Goal: Register for event/course

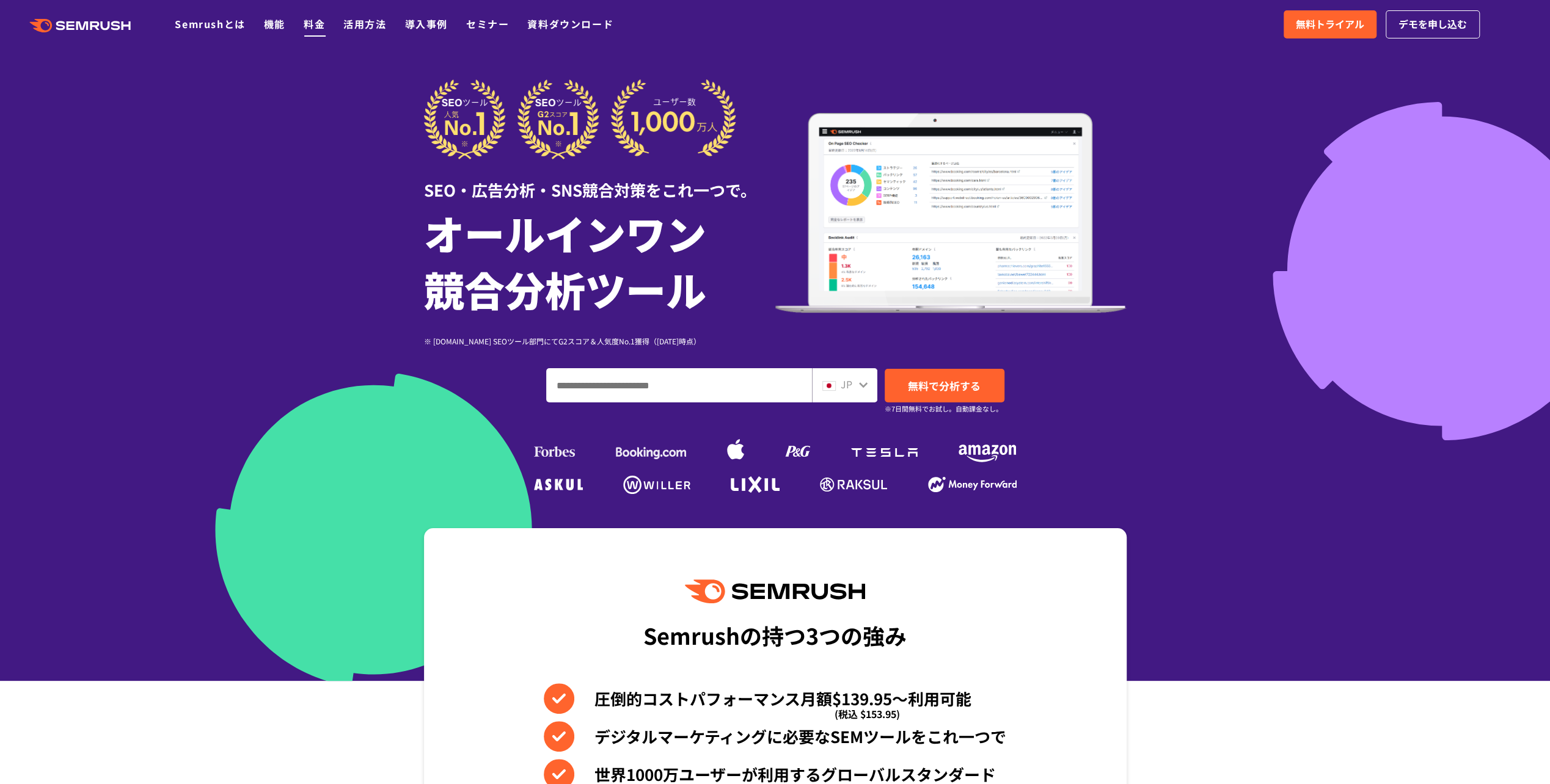
click at [322, 29] on link "料金" at bounding box center [315, 24] width 22 height 15
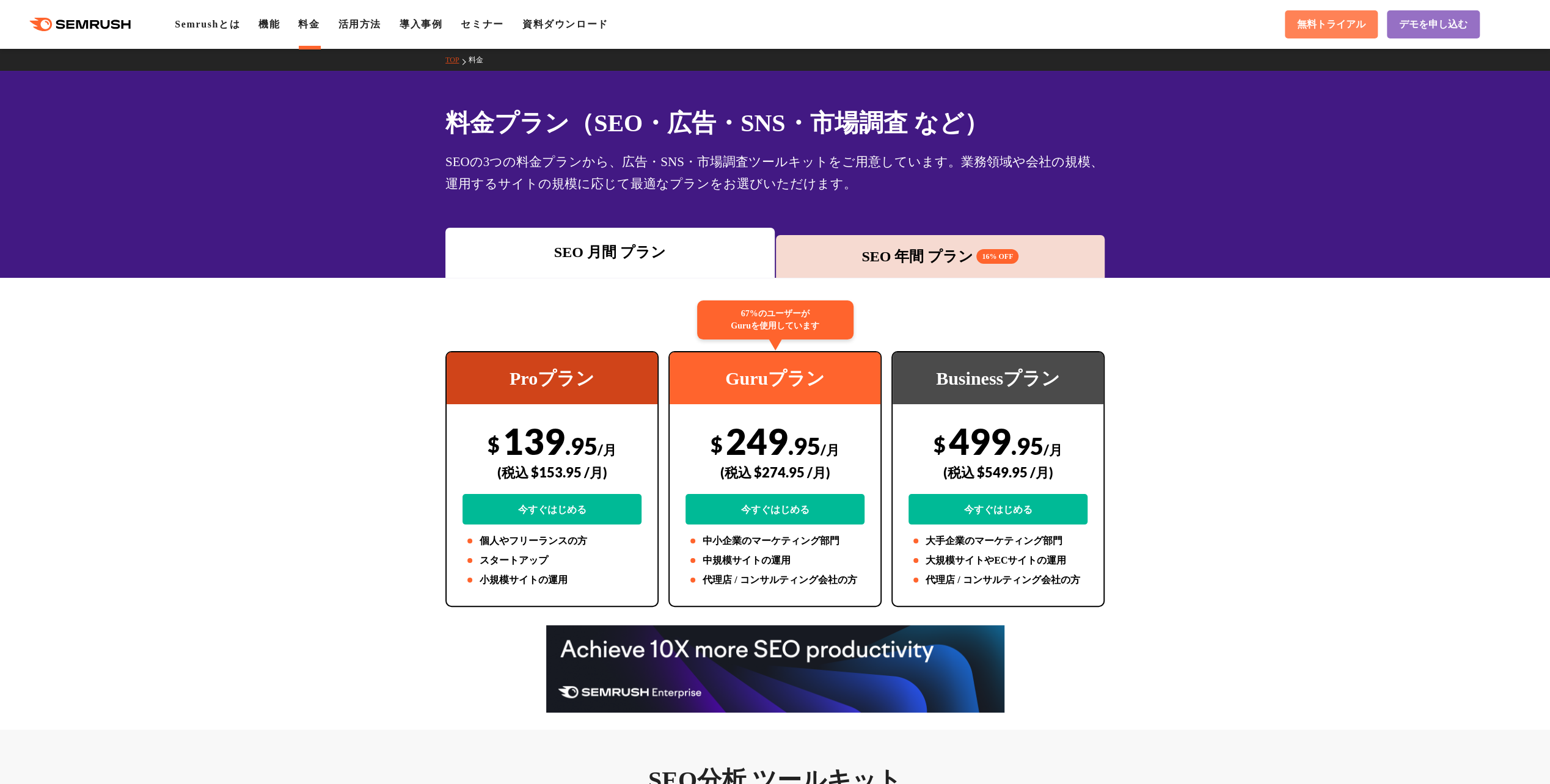
click at [1327, 23] on span "無料トライアル" at bounding box center [1331, 24] width 68 height 13
click at [381, 19] on link "活用方法" at bounding box center [359, 24] width 43 height 10
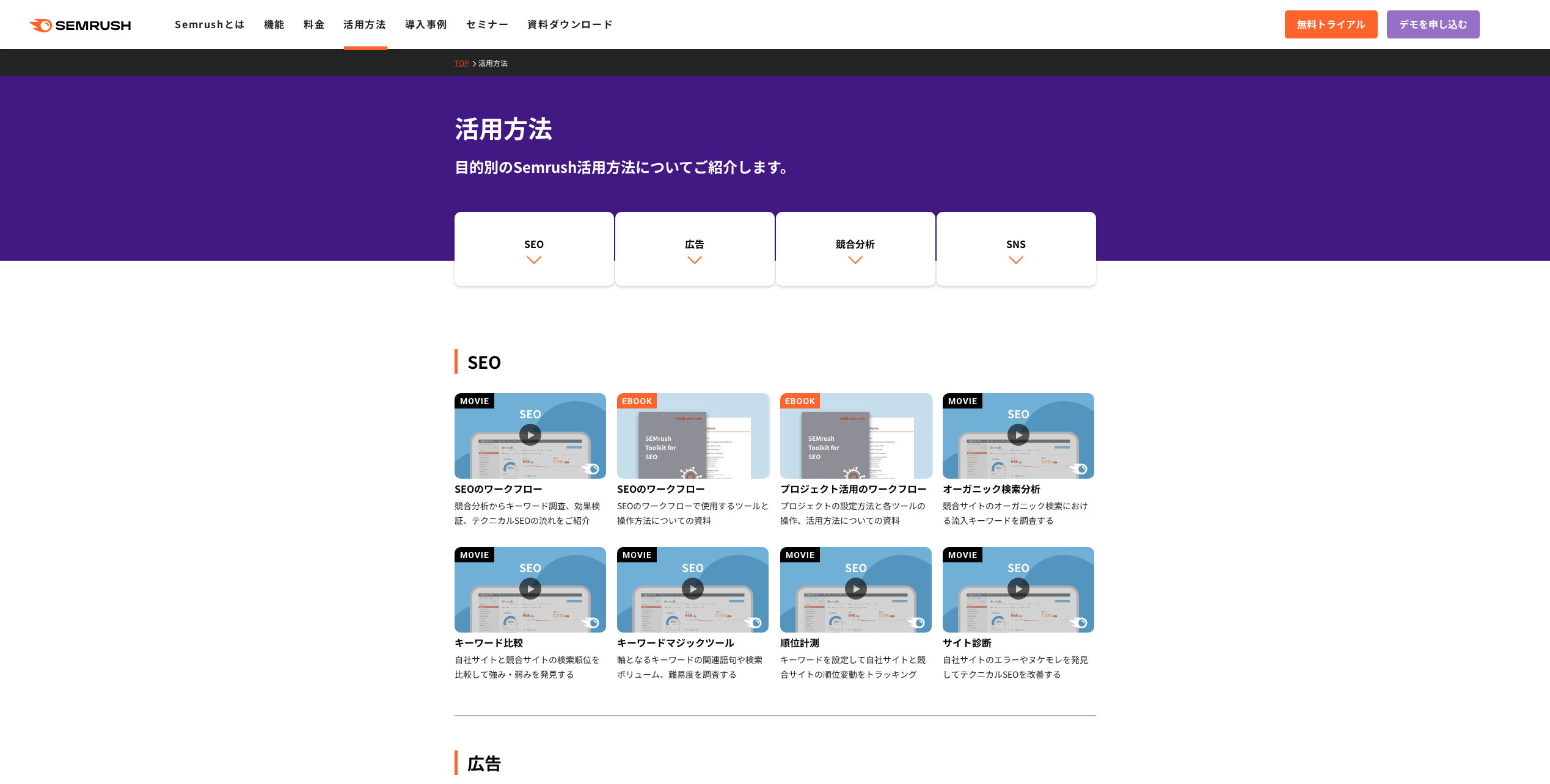
click at [474, 22] on link "セミナー" at bounding box center [487, 24] width 43 height 15
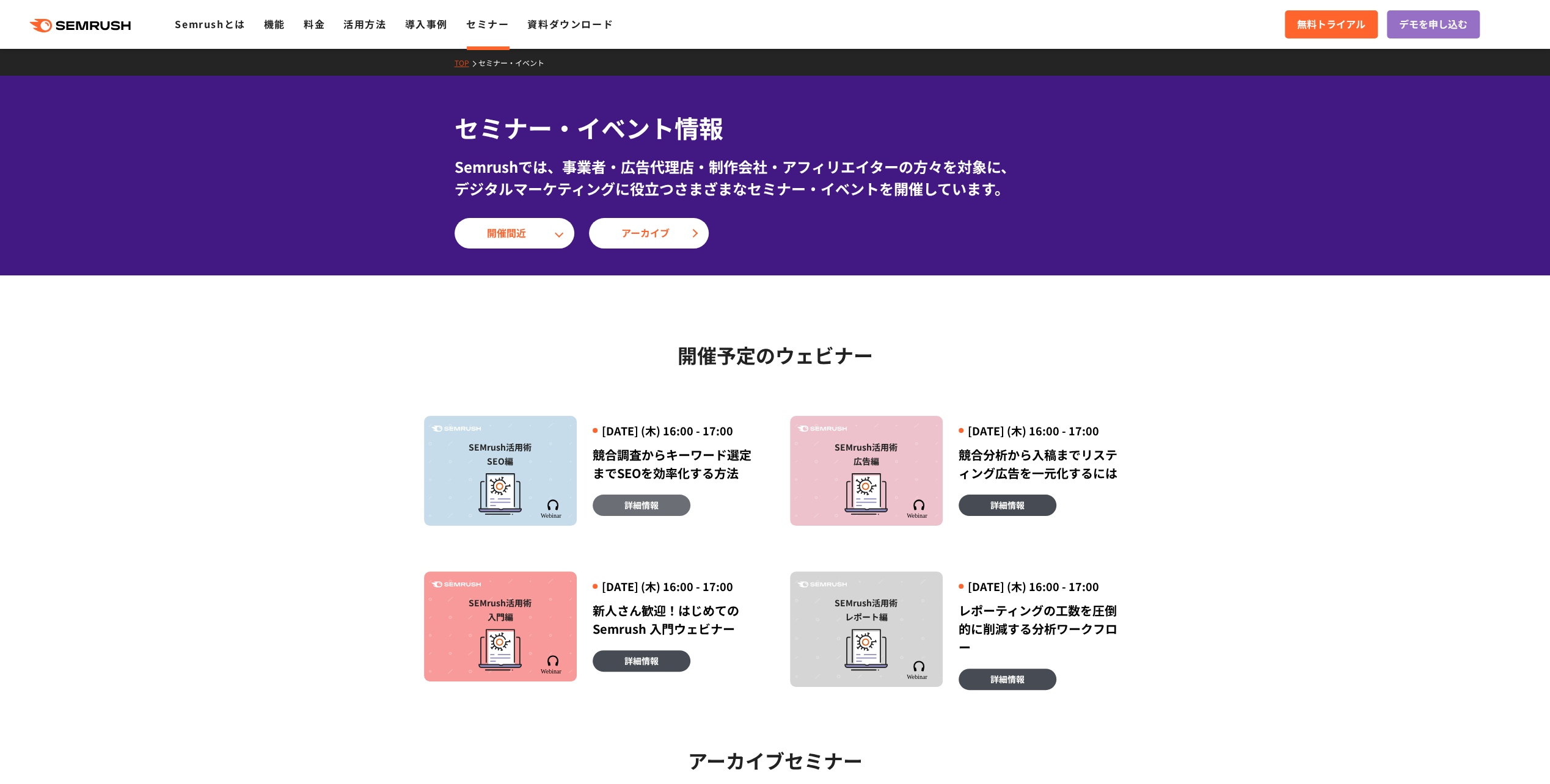
click at [639, 512] on span "詳細情報" at bounding box center [641, 505] width 34 height 14
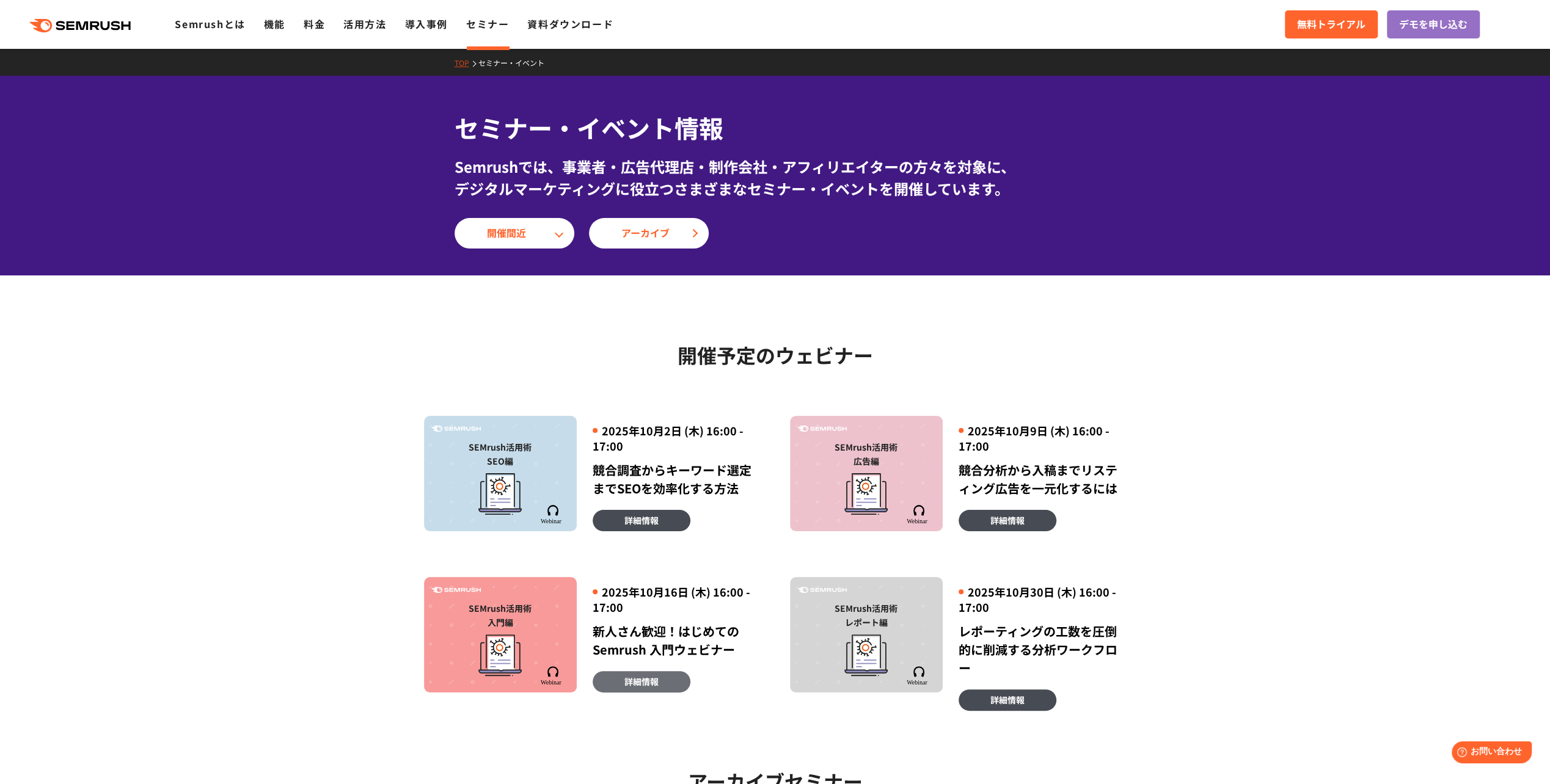
click at [641, 675] on span "詳細情報" at bounding box center [641, 682] width 34 height 14
click at [893, 512] on div at bounding box center [866, 491] width 140 height 47
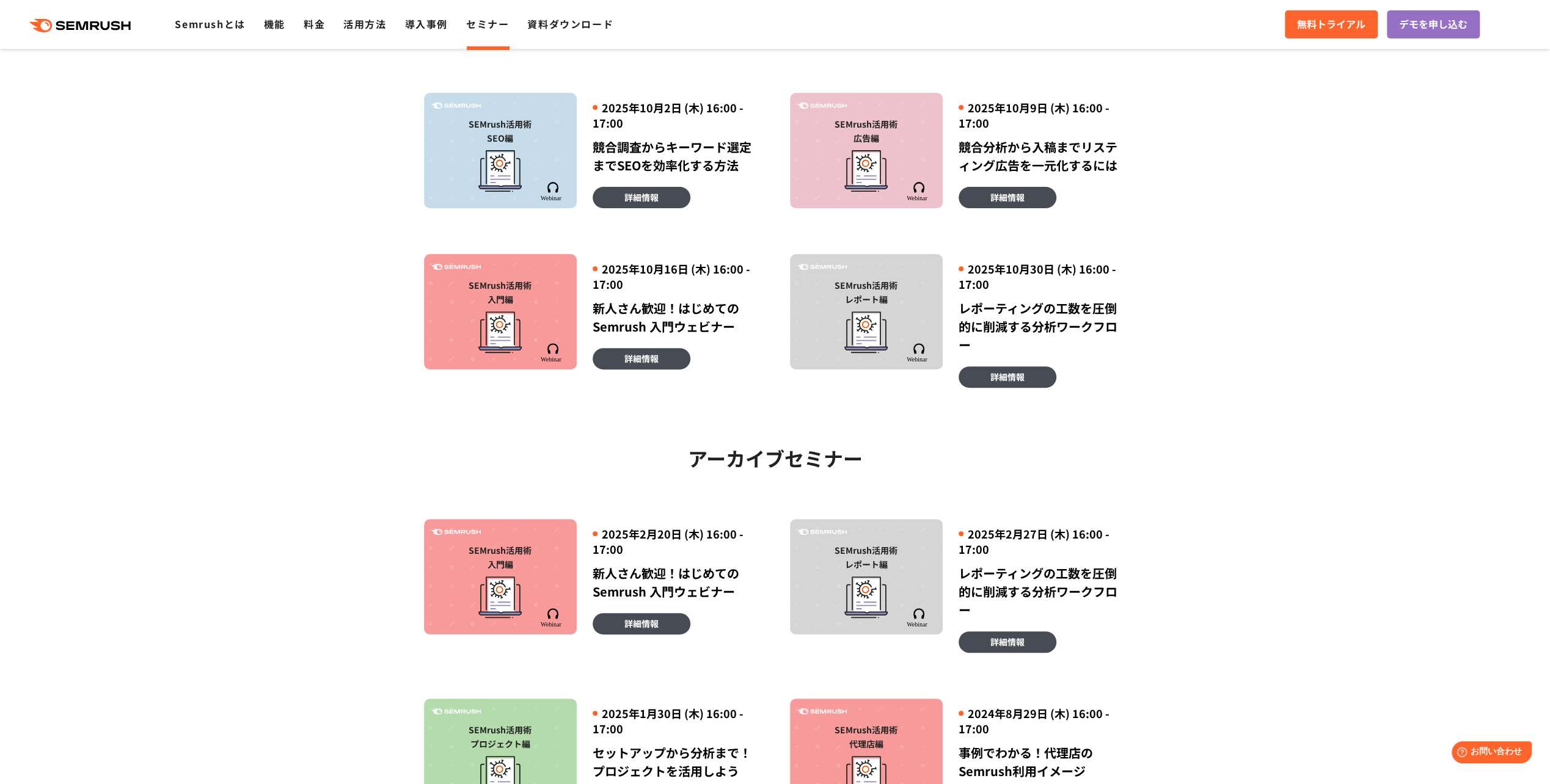
scroll to position [348, 0]
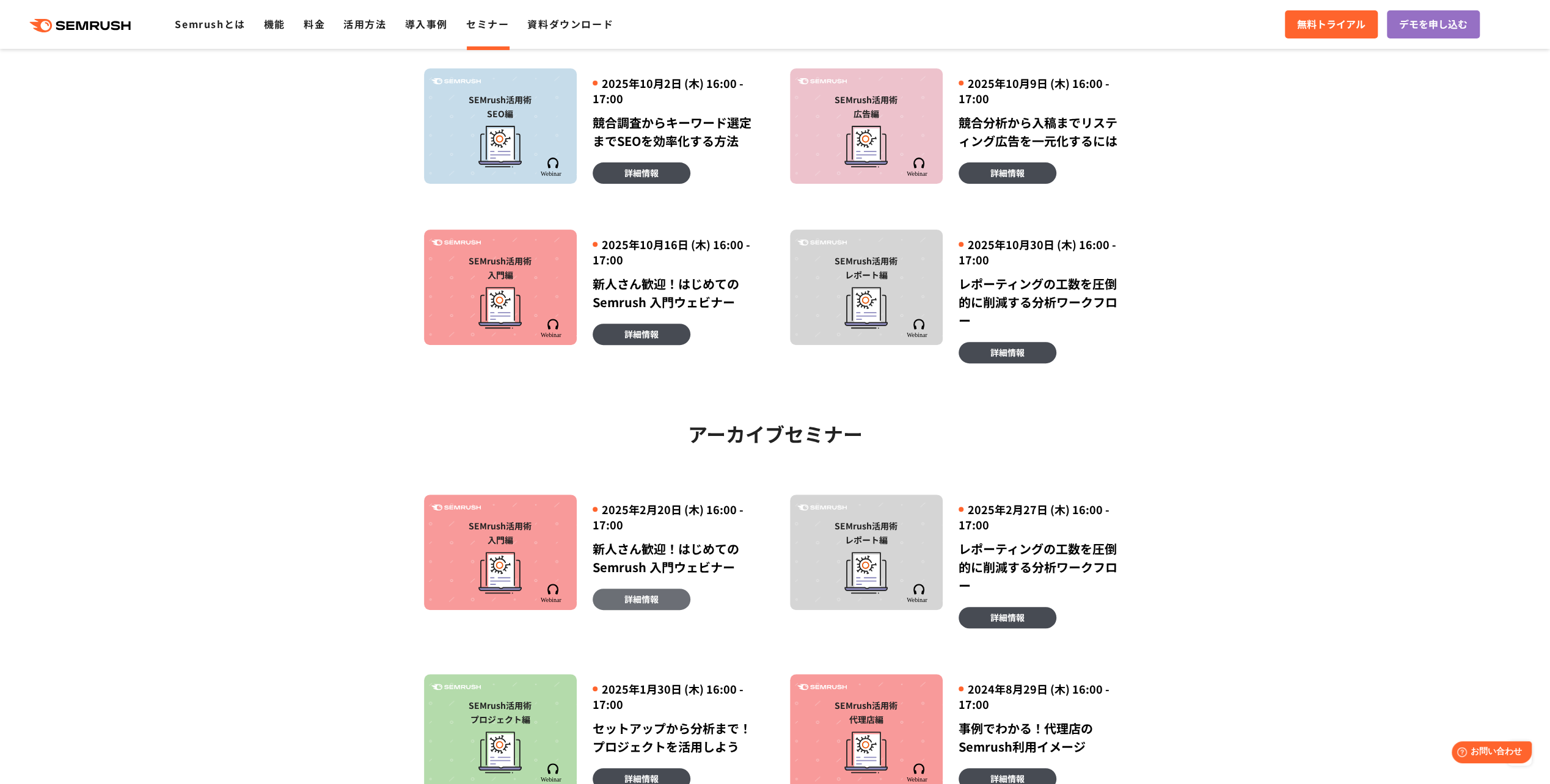
click at [670, 596] on link "詳細情報" at bounding box center [641, 600] width 98 height 22
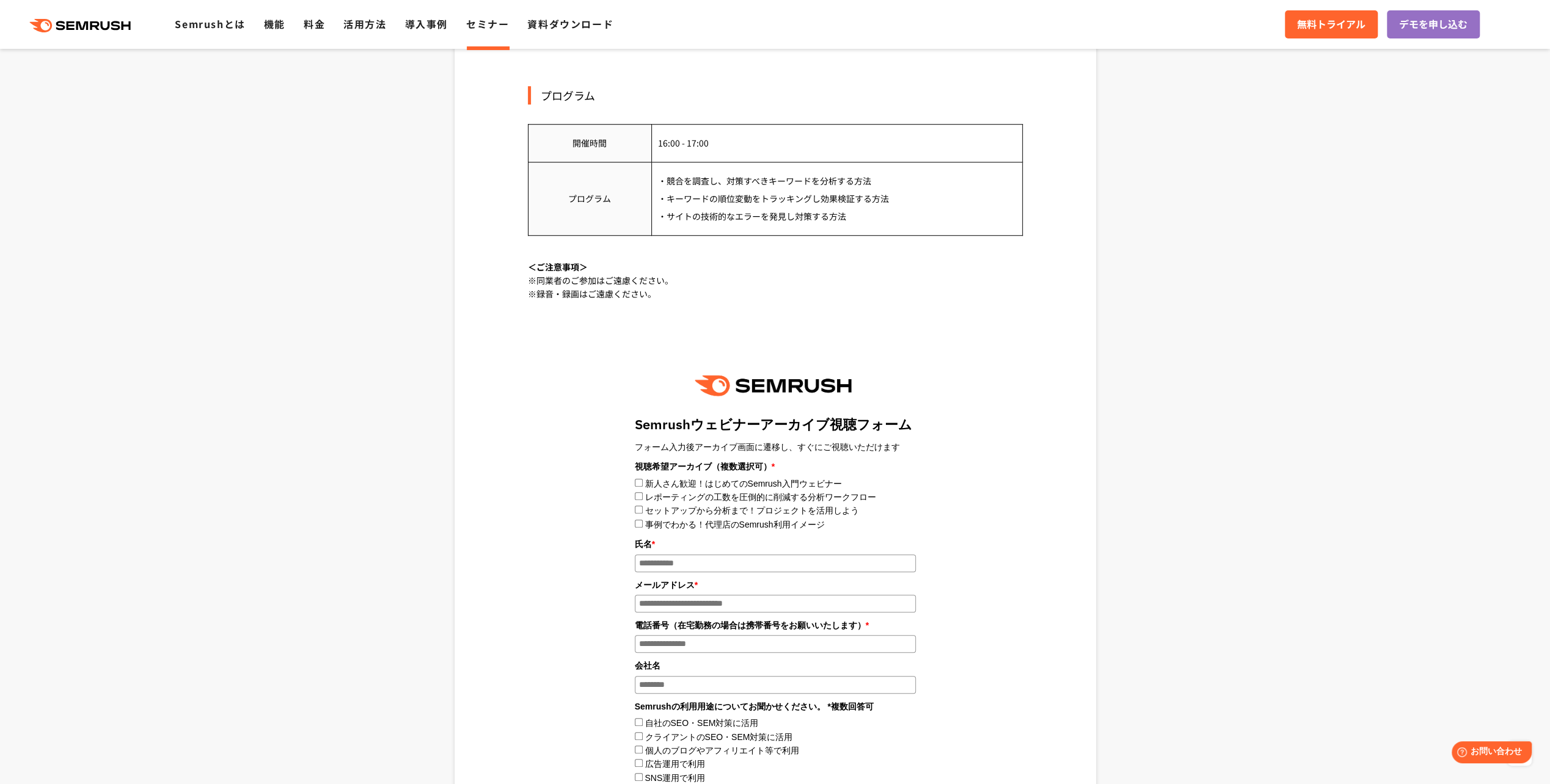
scroll to position [933, 0]
click at [662, 561] on input "氏名 *" at bounding box center [775, 560] width 281 height 18
type input "****"
type input "**********"
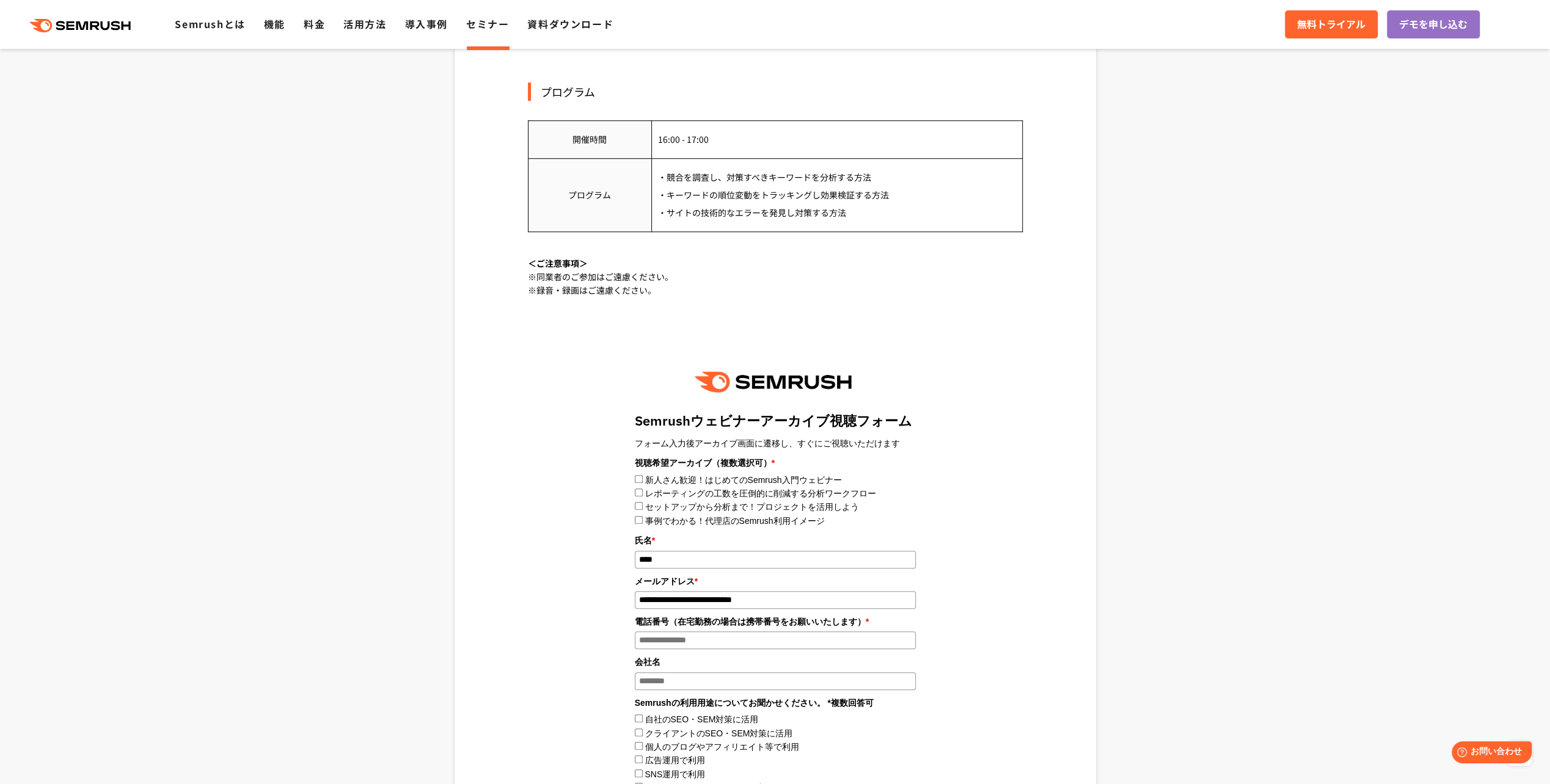
type input "**********"
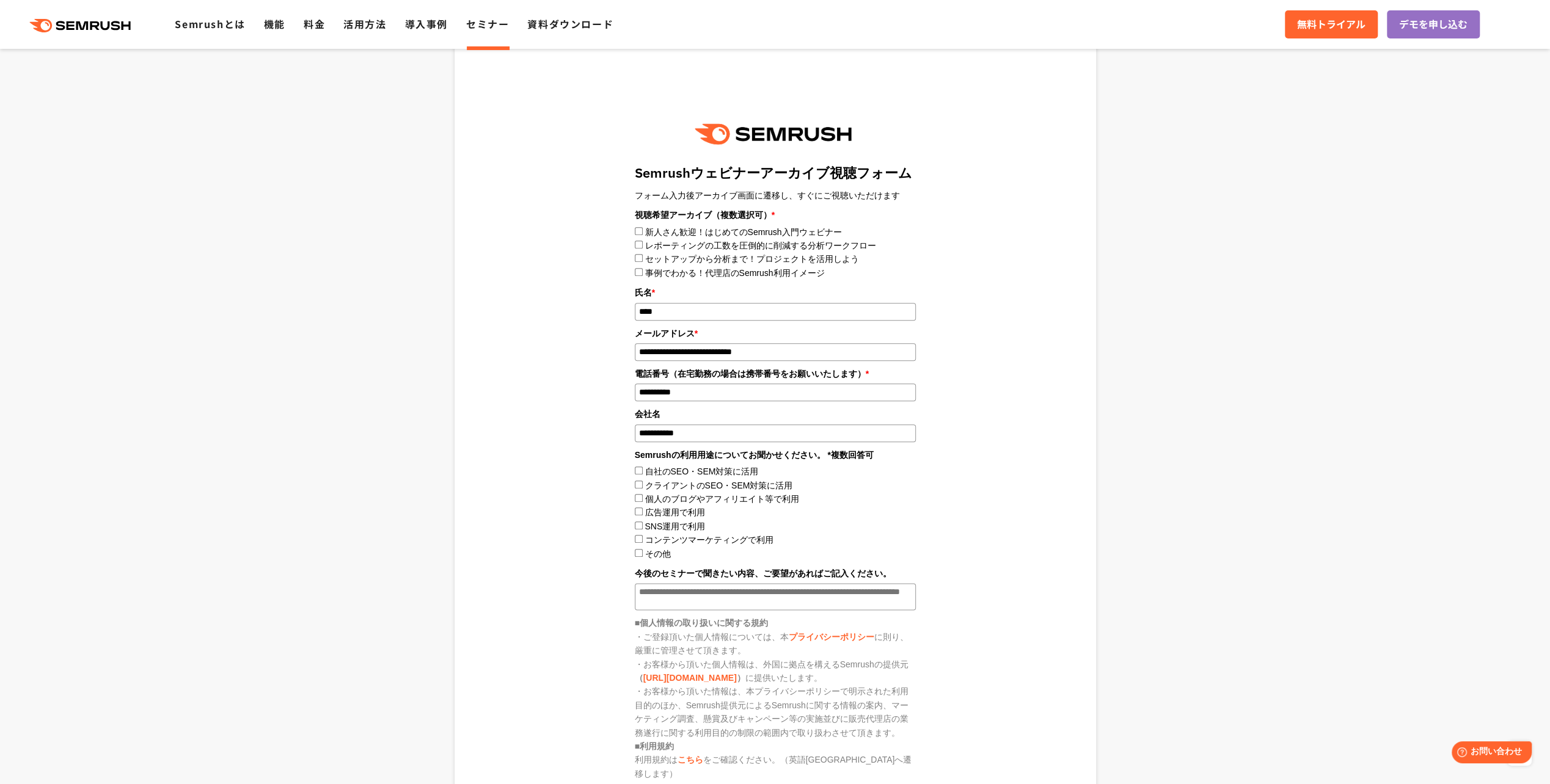
scroll to position [1186, 0]
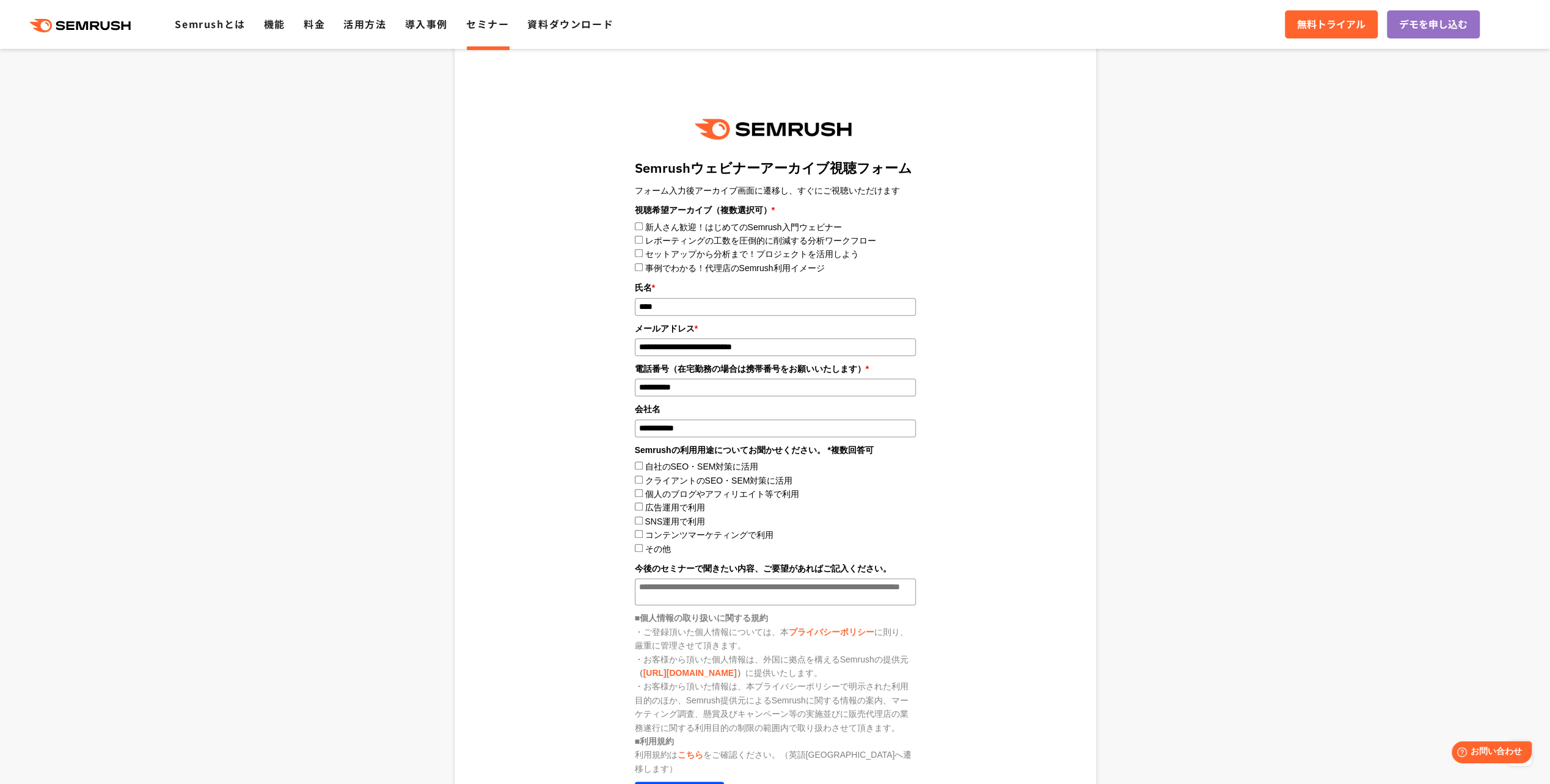
click at [690, 595] on textarea "今後のセミナーで聞きたい内容、ご要望があればご記入ください。" at bounding box center [775, 592] width 281 height 27
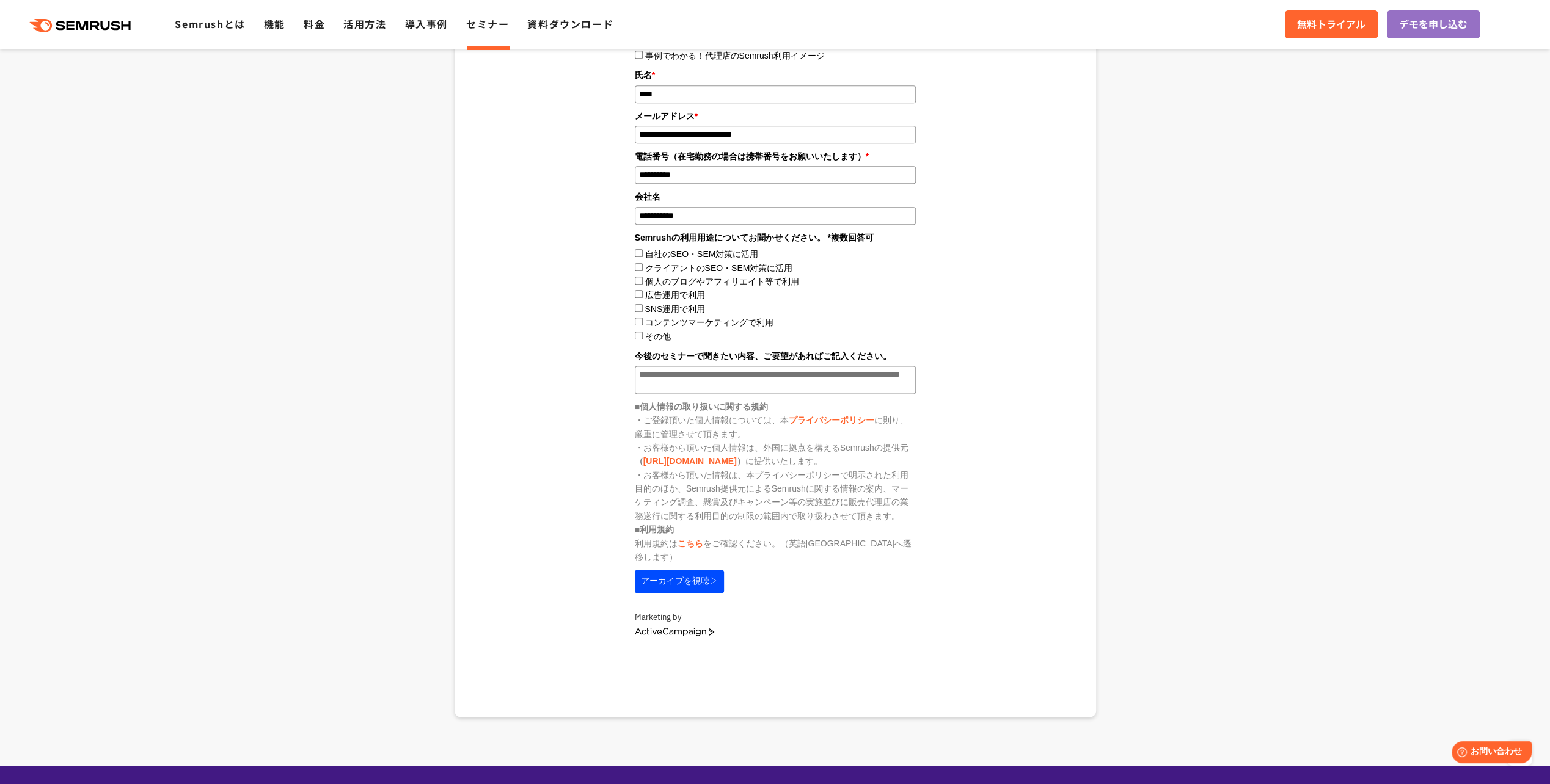
scroll to position [1399, 0]
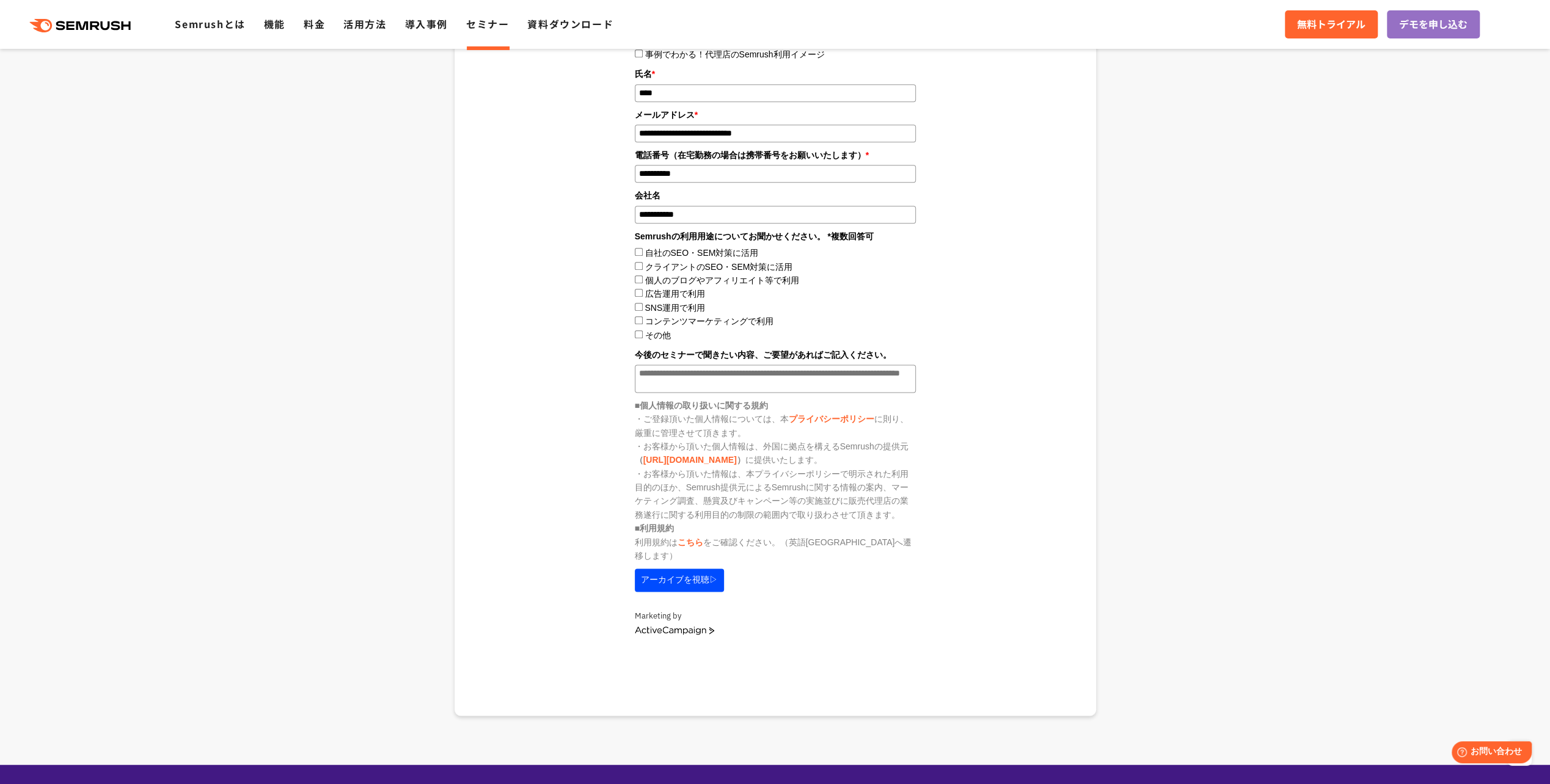
click at [669, 569] on button "アーカイブを視聴▷" at bounding box center [679, 580] width 90 height 23
